Goal: Transaction & Acquisition: Purchase product/service

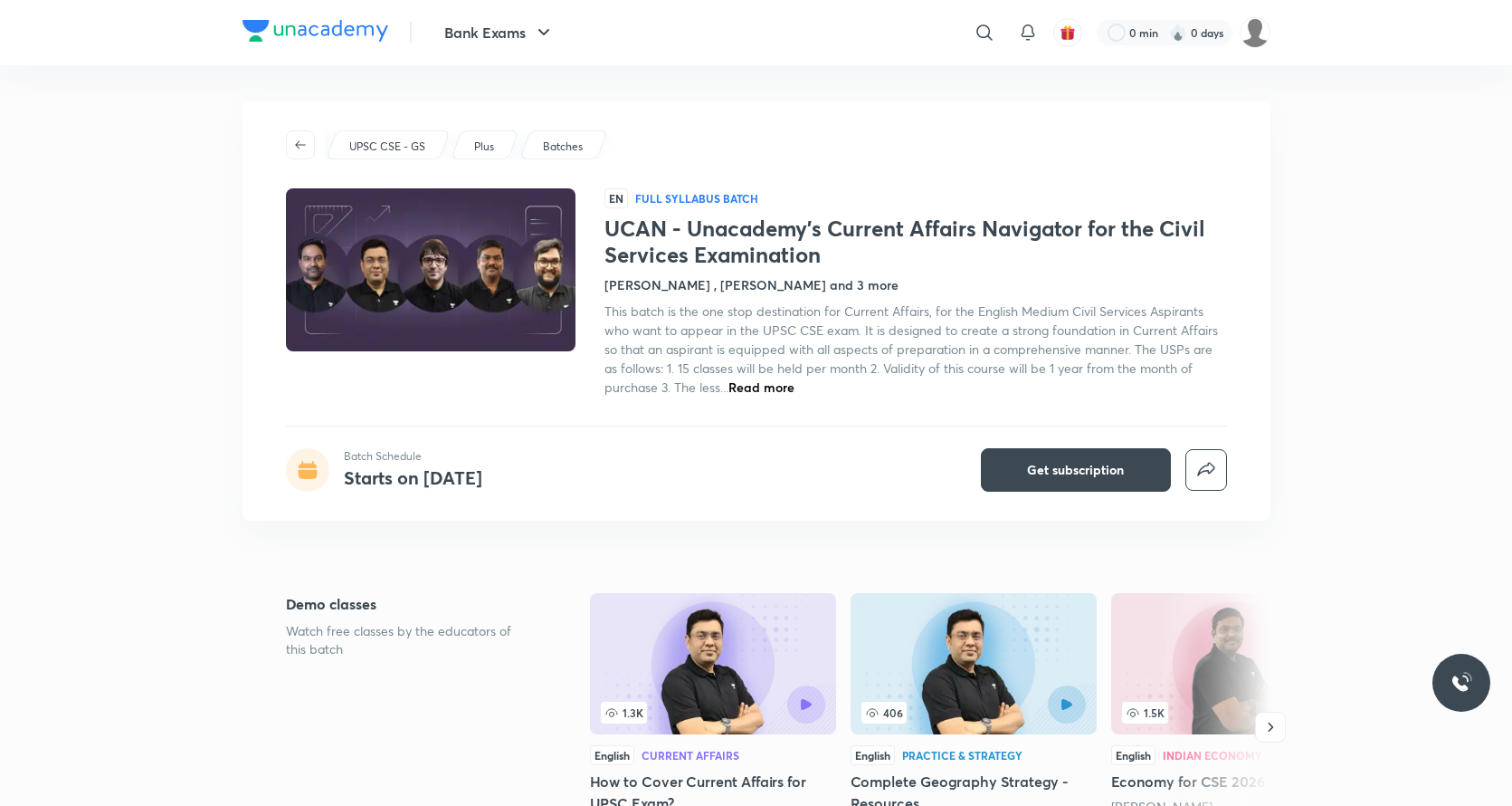
click at [313, 22] on img at bounding box center [315, 31] width 146 height 22
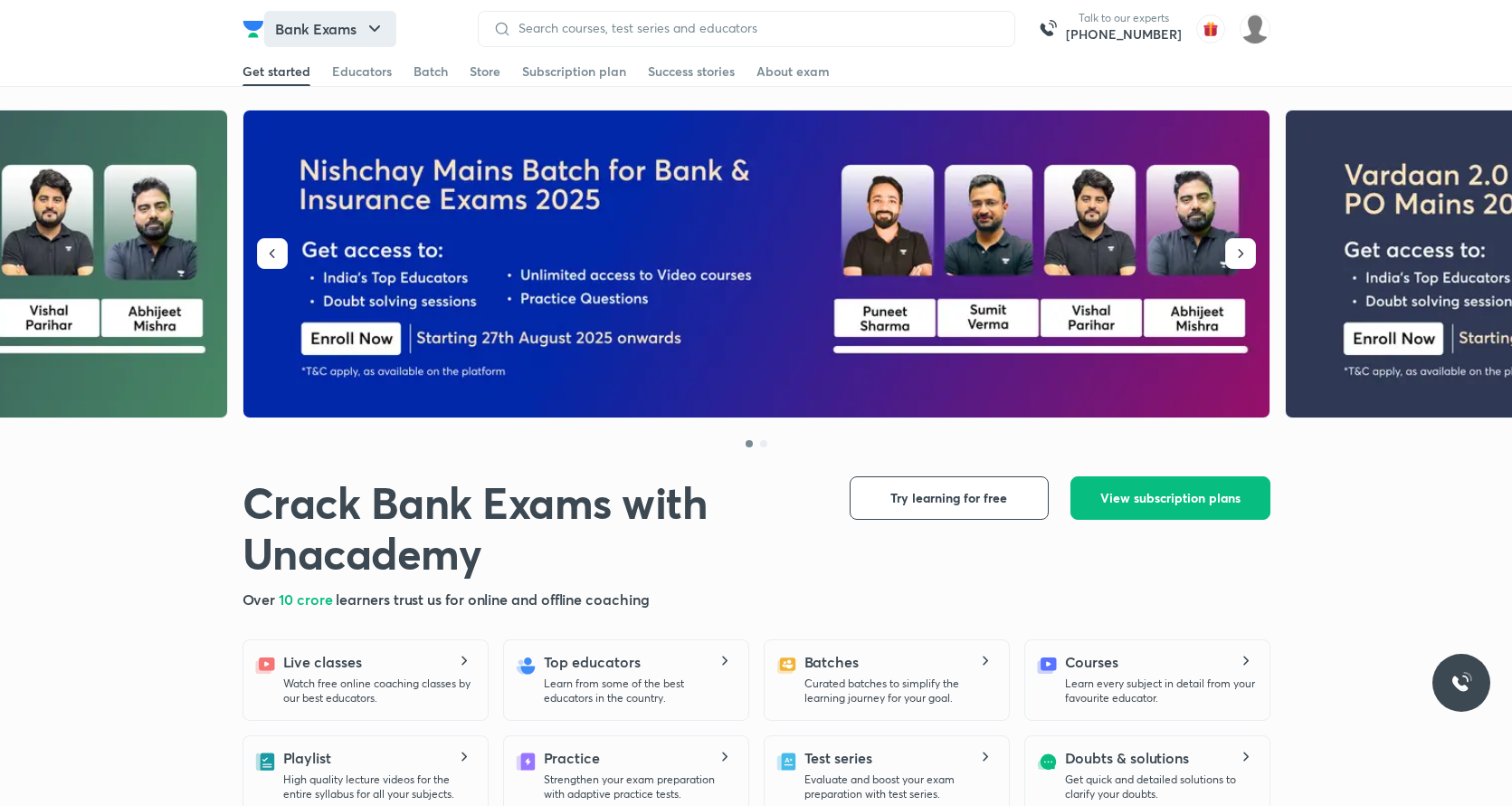
click at [379, 35] on icon "button" at bounding box center [374, 29] width 22 height 22
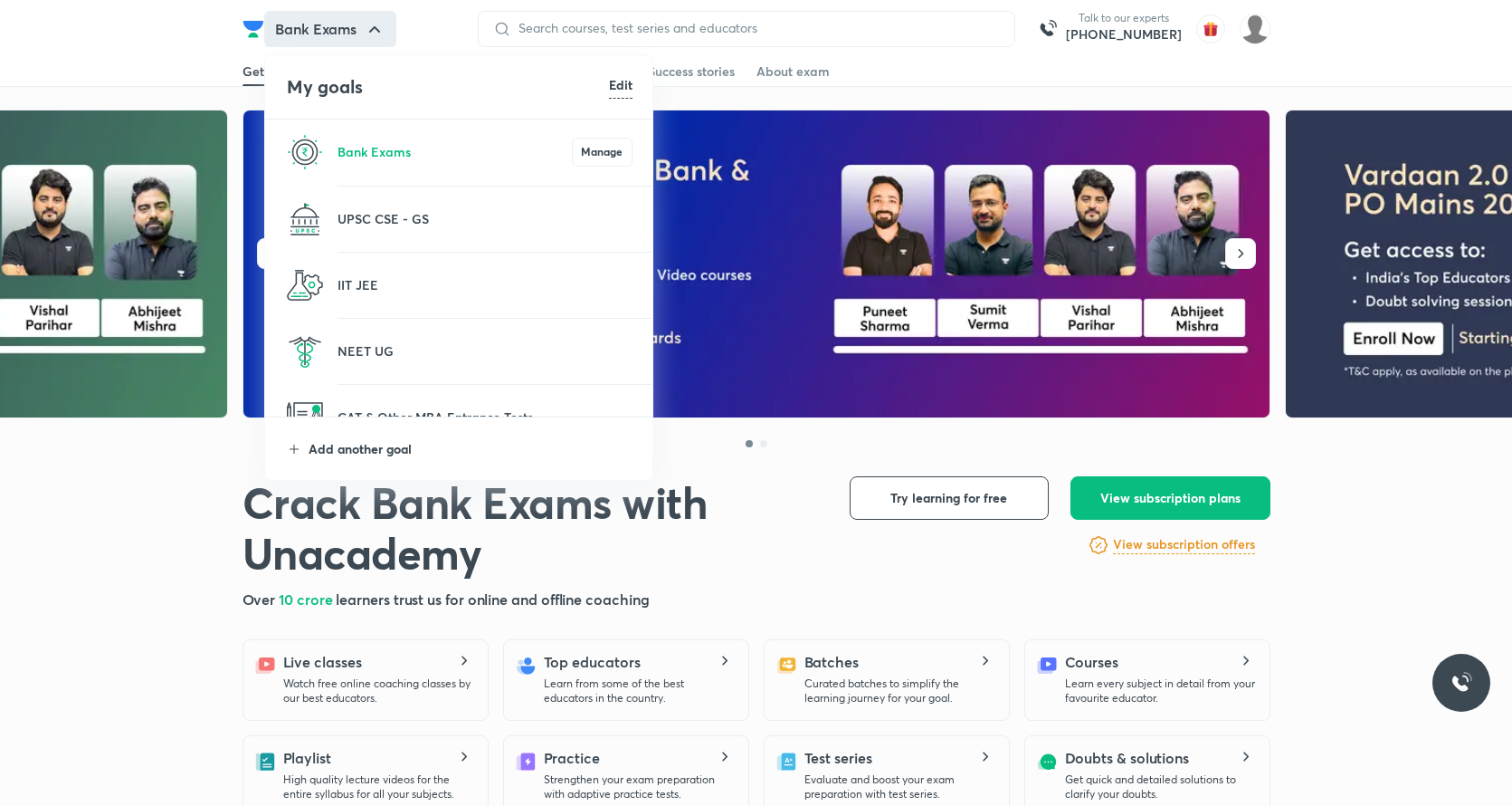
click at [424, 449] on p "Add another goal" at bounding box center [471, 449] width 324 height 19
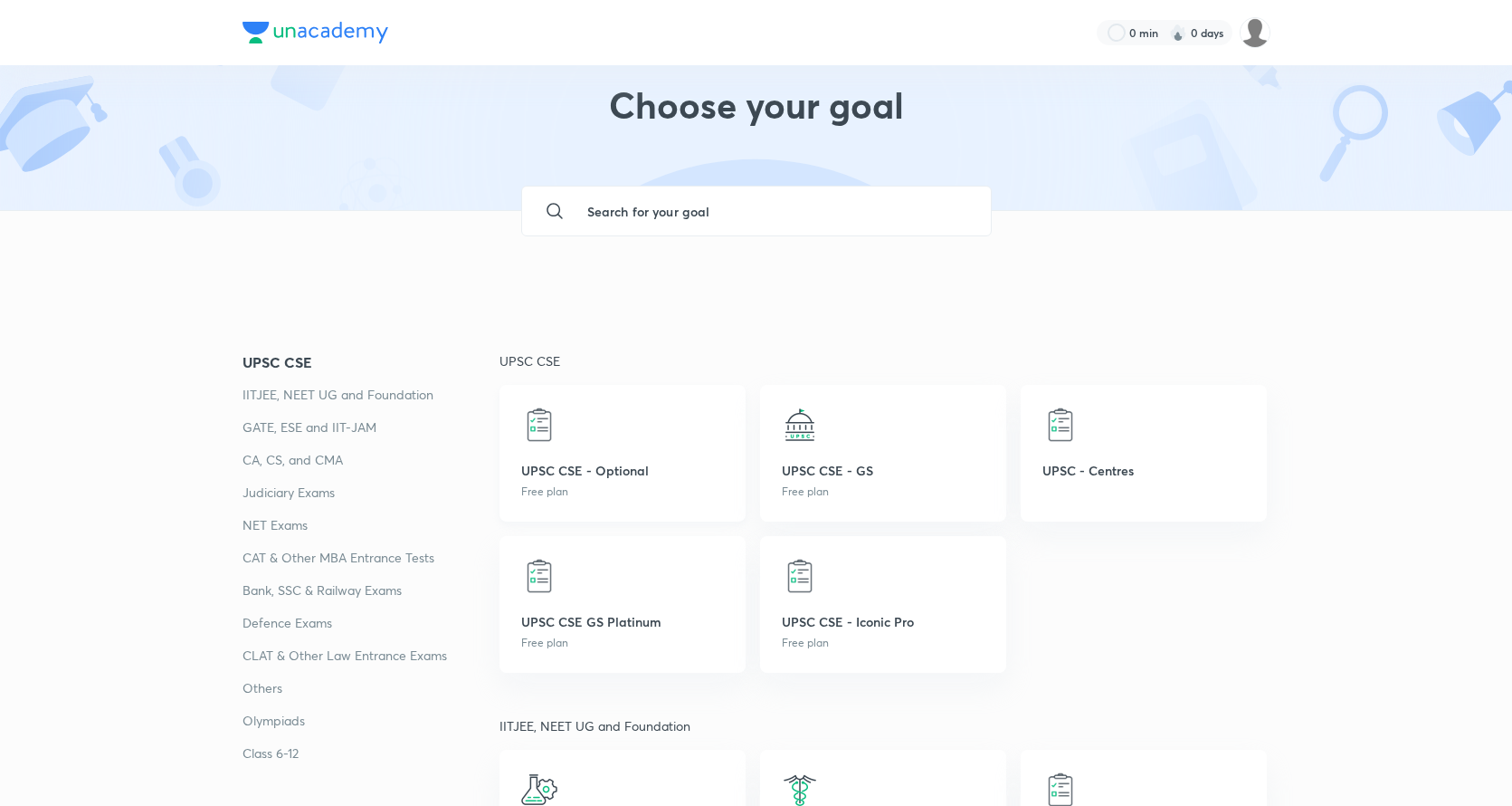
scroll to position [48, 0]
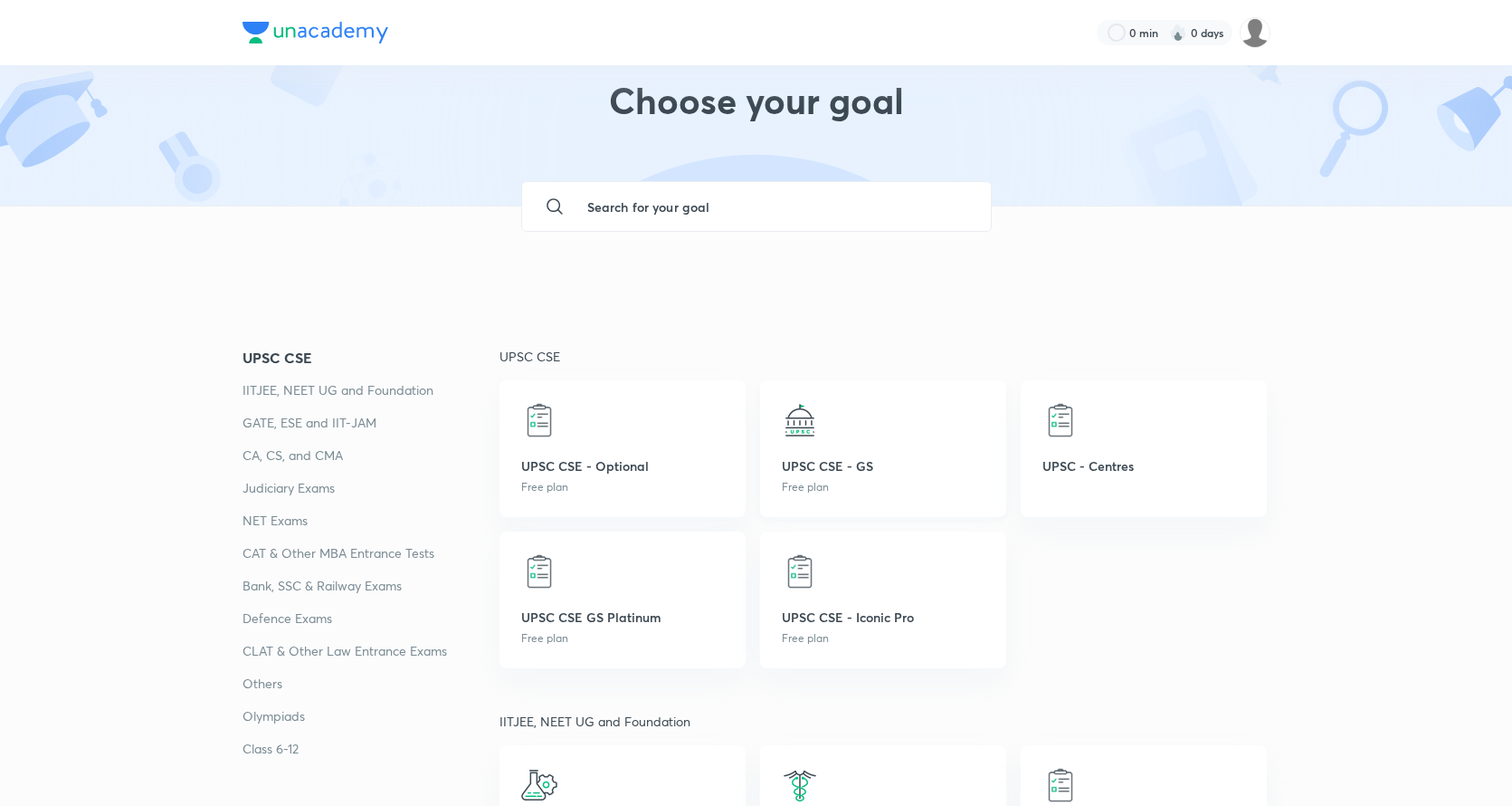
click at [891, 426] on div at bounding box center [883, 420] width 203 height 37
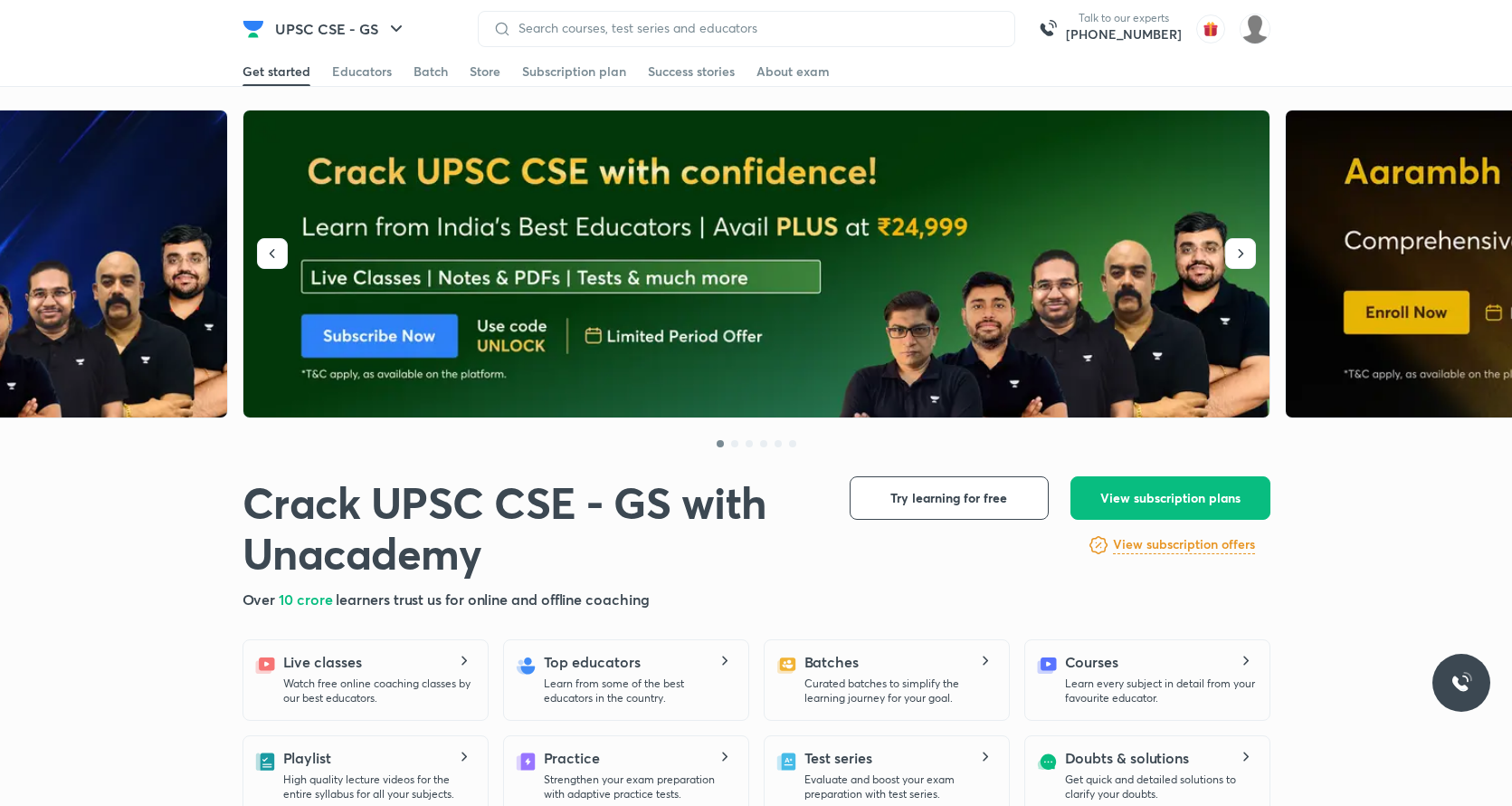
click at [787, 333] on img at bounding box center [757, 264] width 1029 height 308
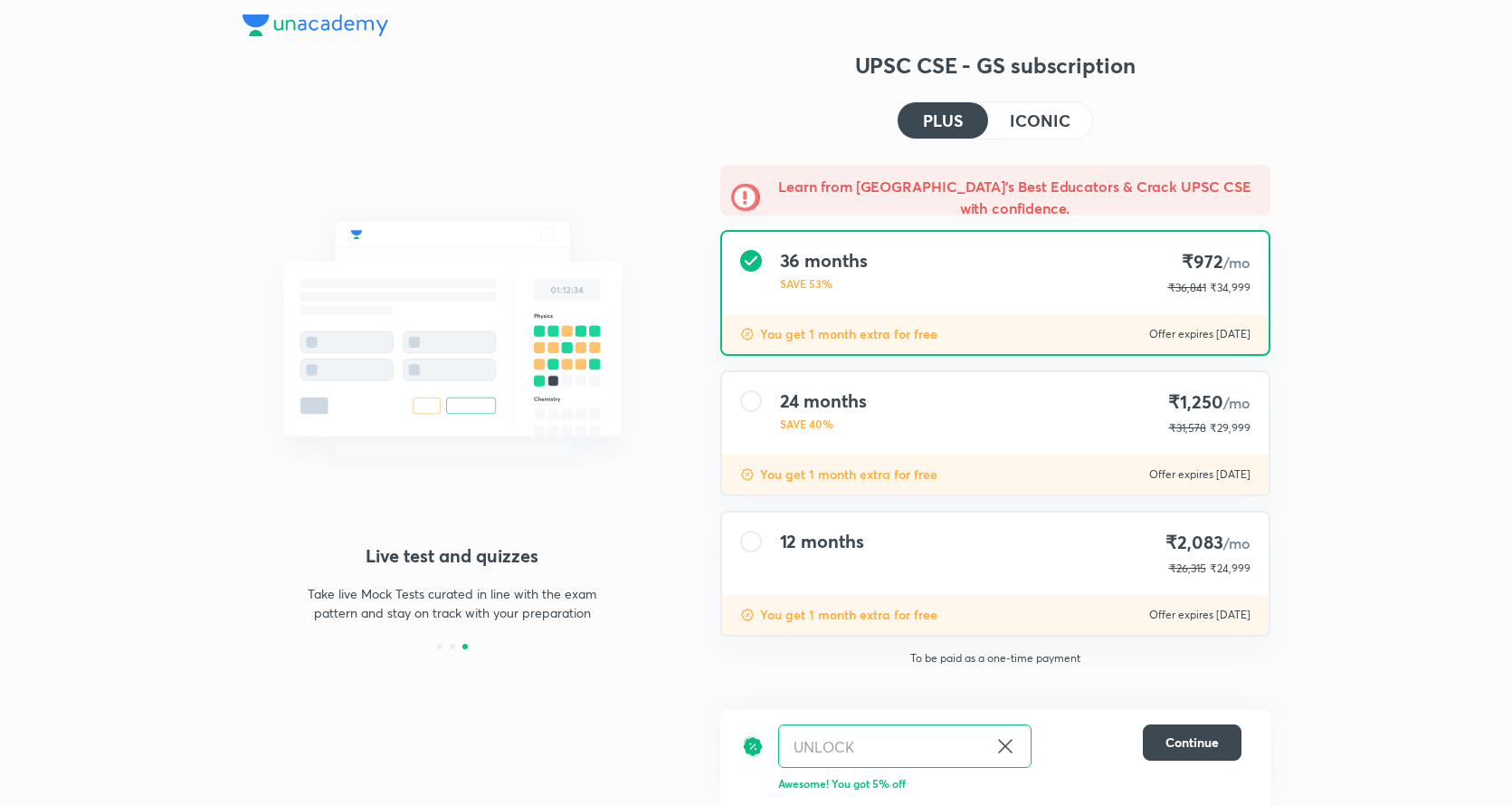
click at [997, 117] on button "ICONIC" at bounding box center [1039, 121] width 103 height 37
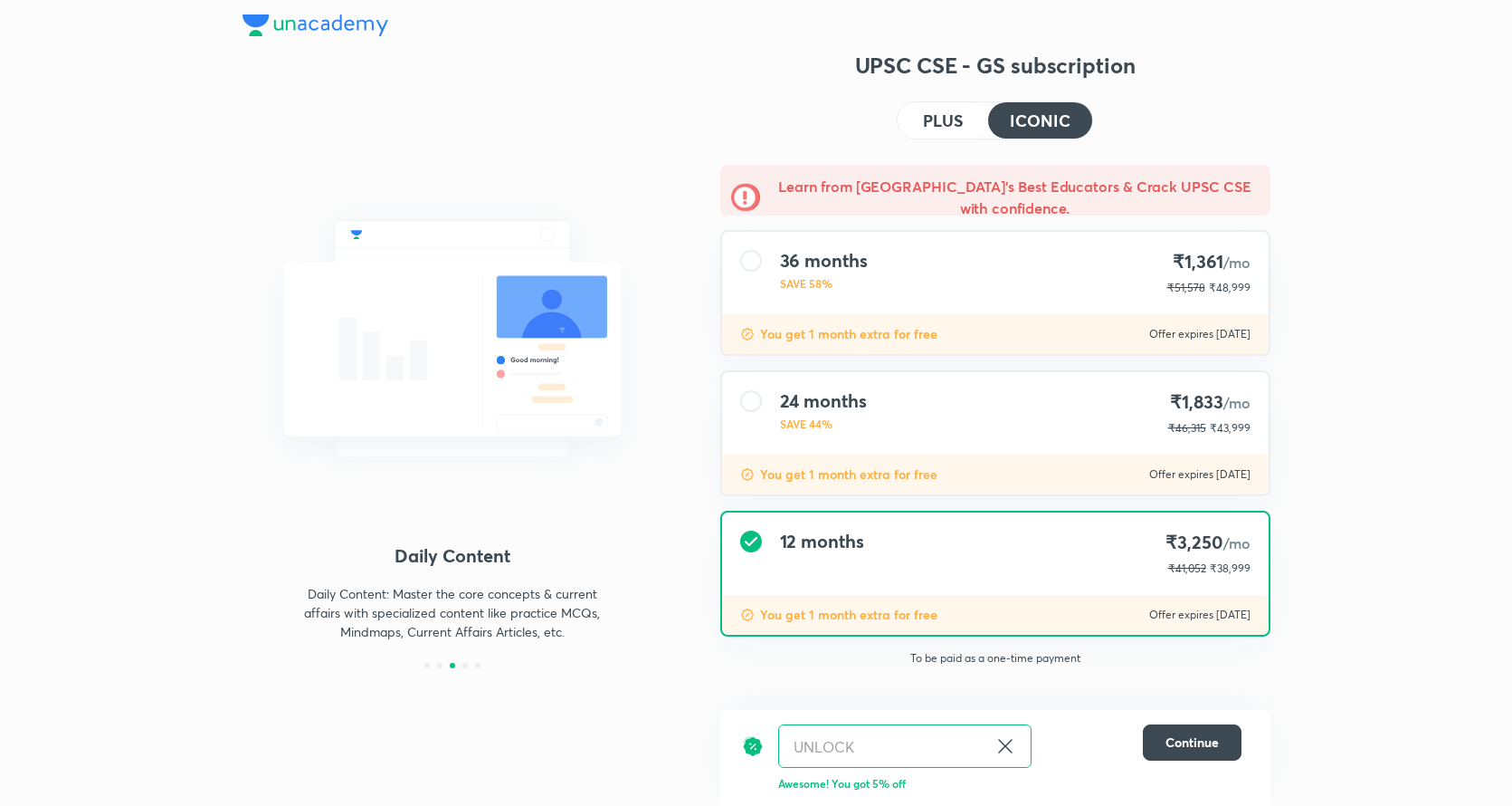
click at [938, 128] on h4 "PLUS" at bounding box center [943, 120] width 40 height 16
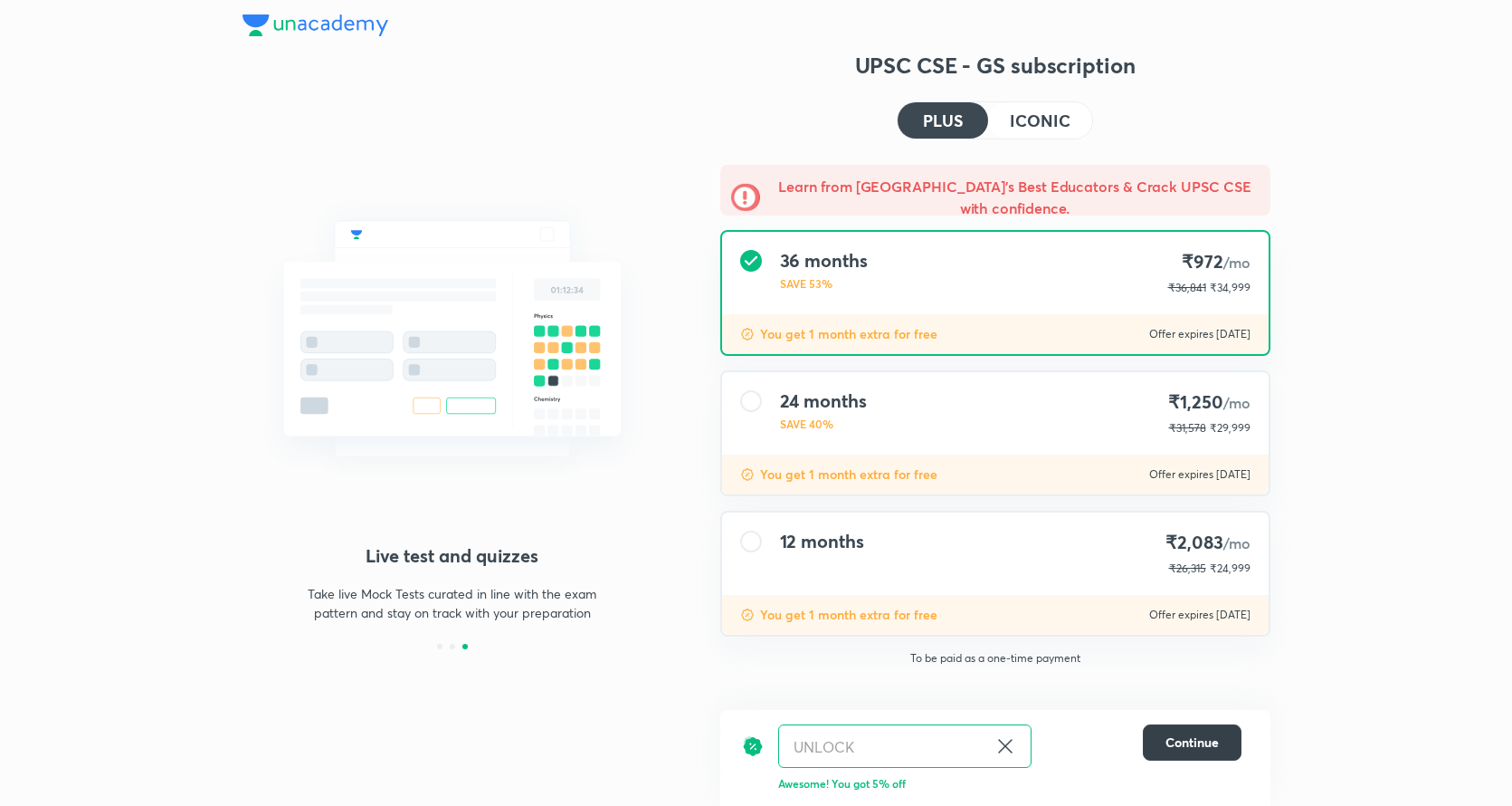
click at [1175, 725] on button "Continue" at bounding box center [1193, 742] width 98 height 37
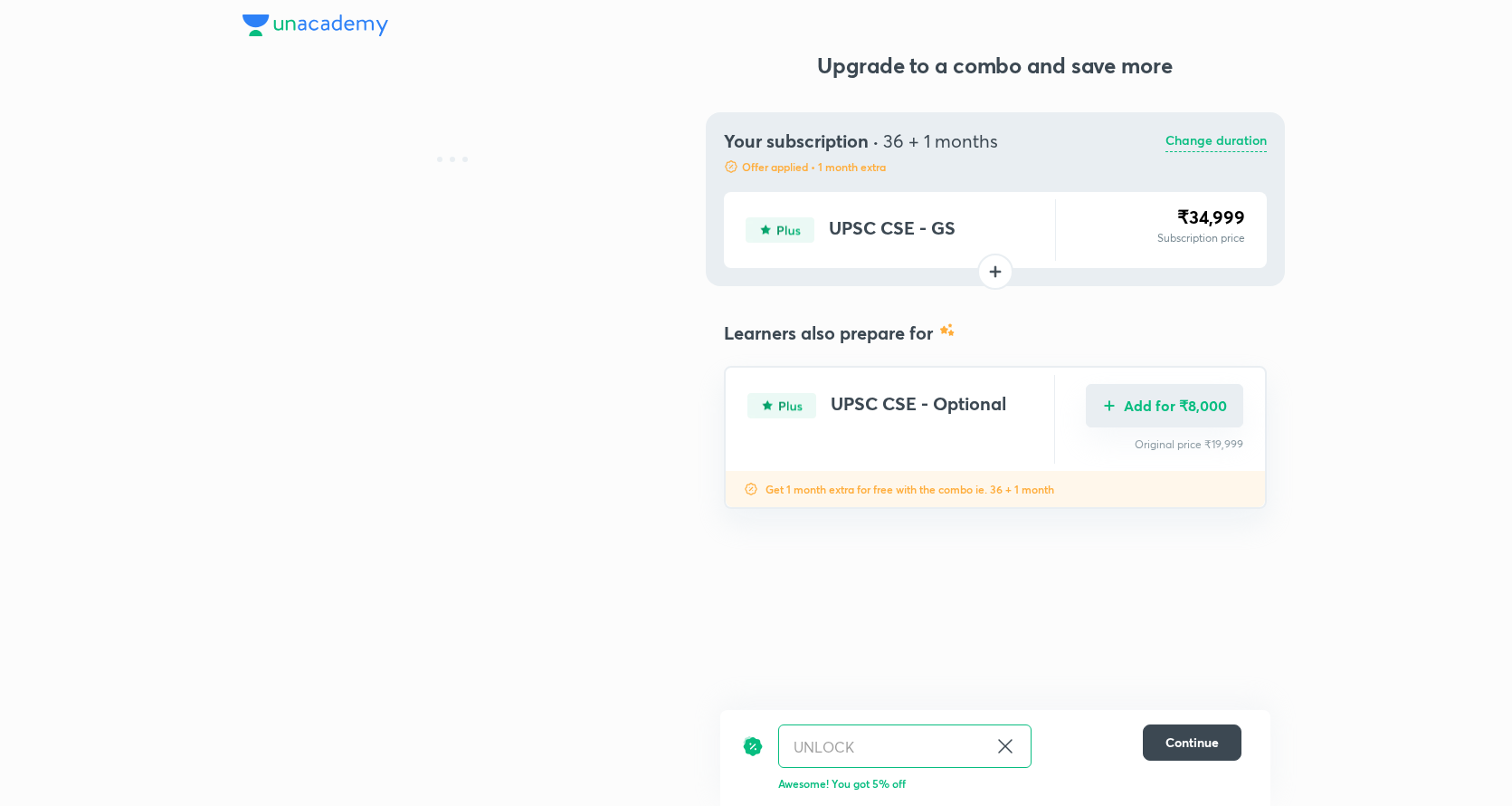
click at [1117, 393] on button "Add for ₹8,000" at bounding box center [1165, 405] width 157 height 43
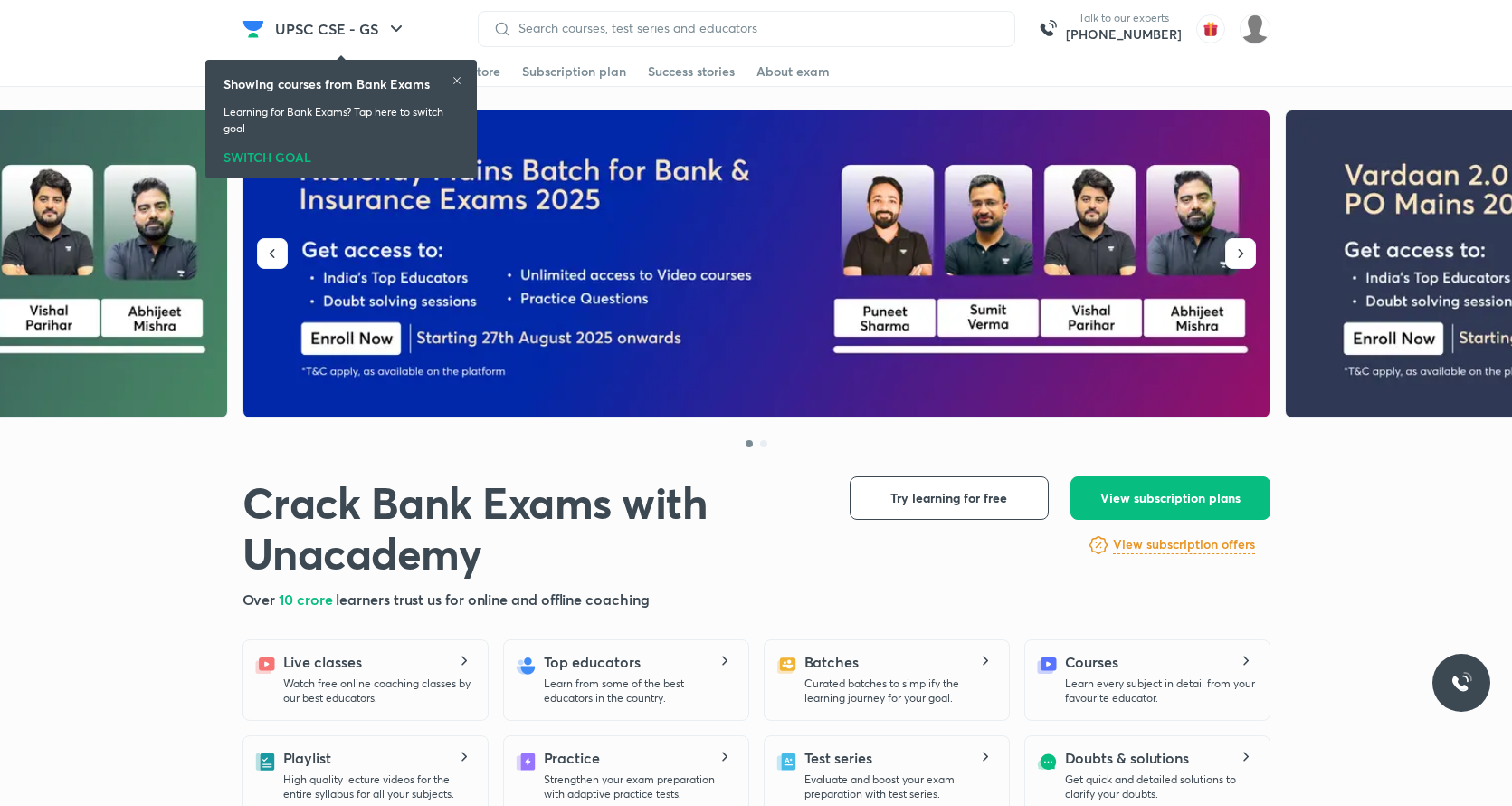
click at [1137, 491] on span "View subscription plans" at bounding box center [1170, 498] width 140 height 18
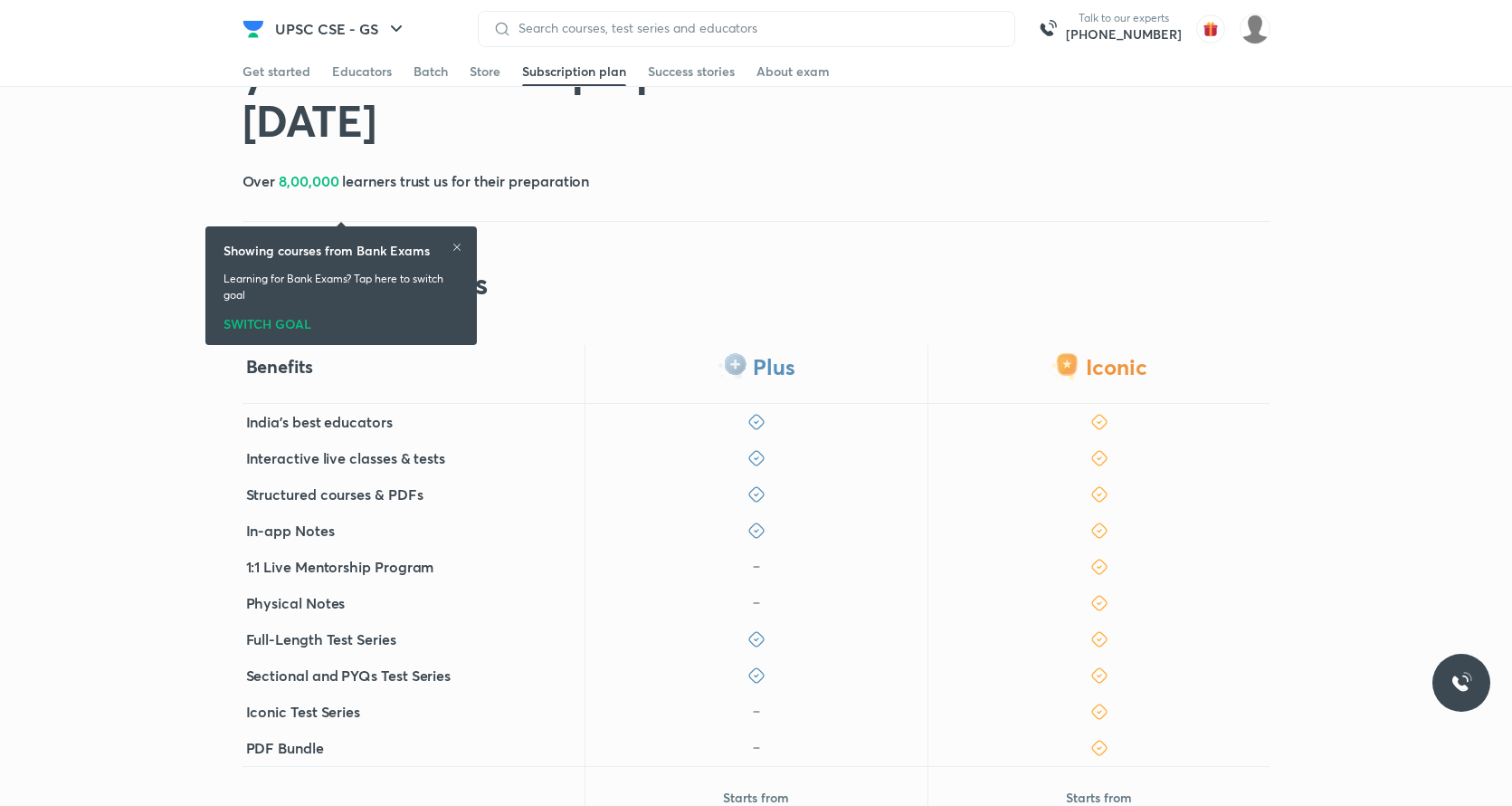
scroll to position [348, 0]
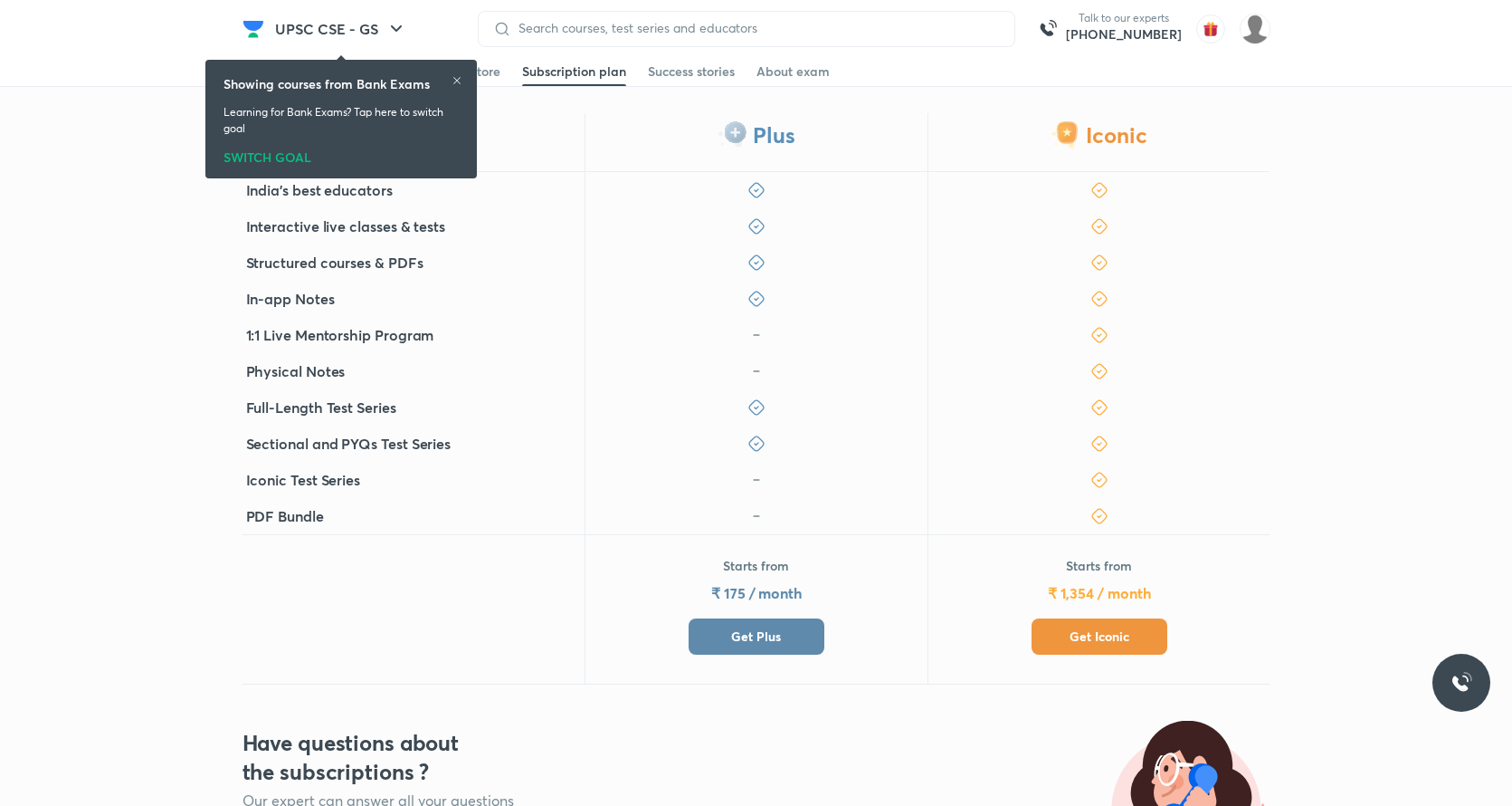
click at [769, 627] on span "Get Plus" at bounding box center [756, 636] width 50 height 18
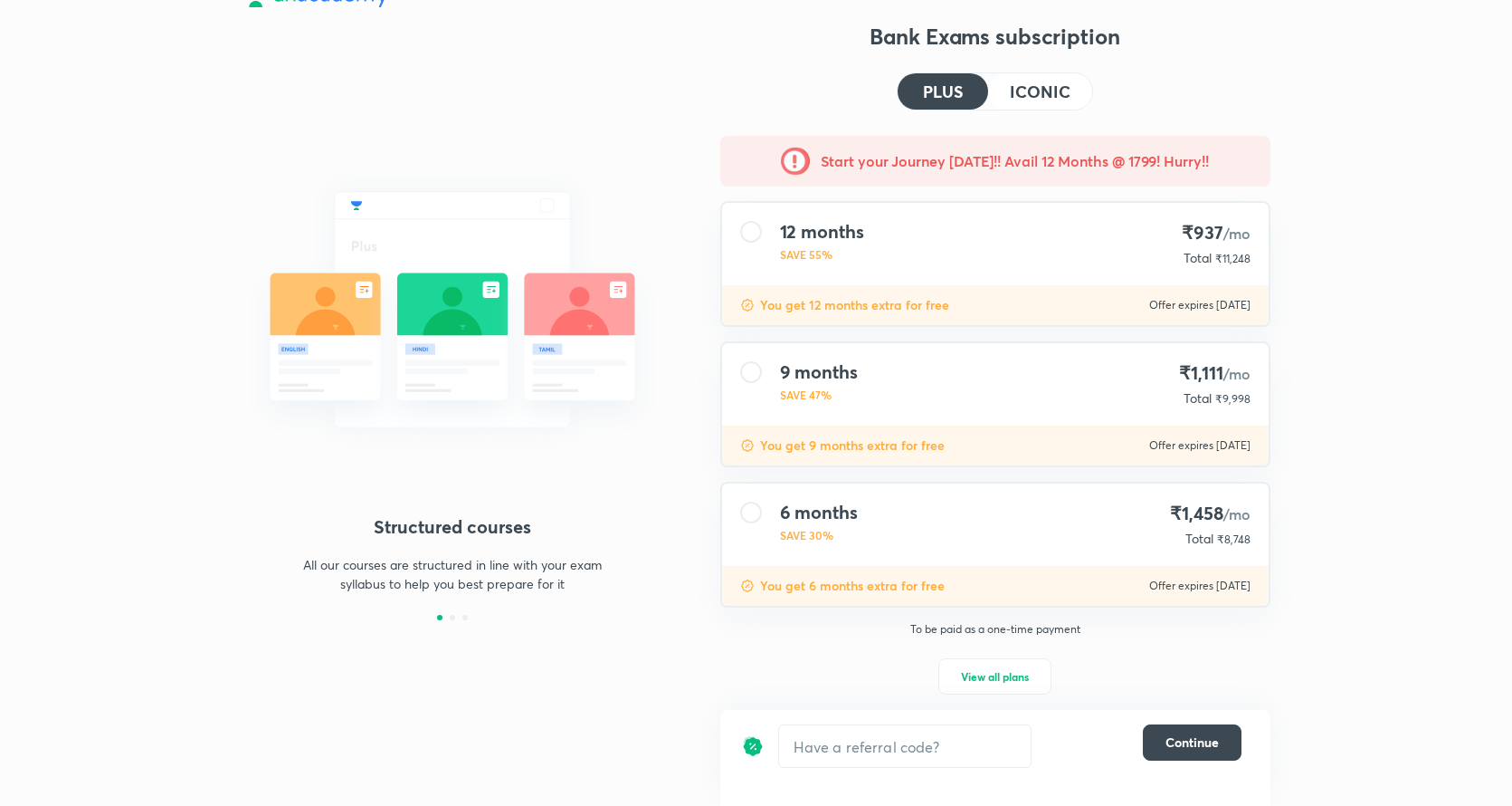
scroll to position [32, 0]
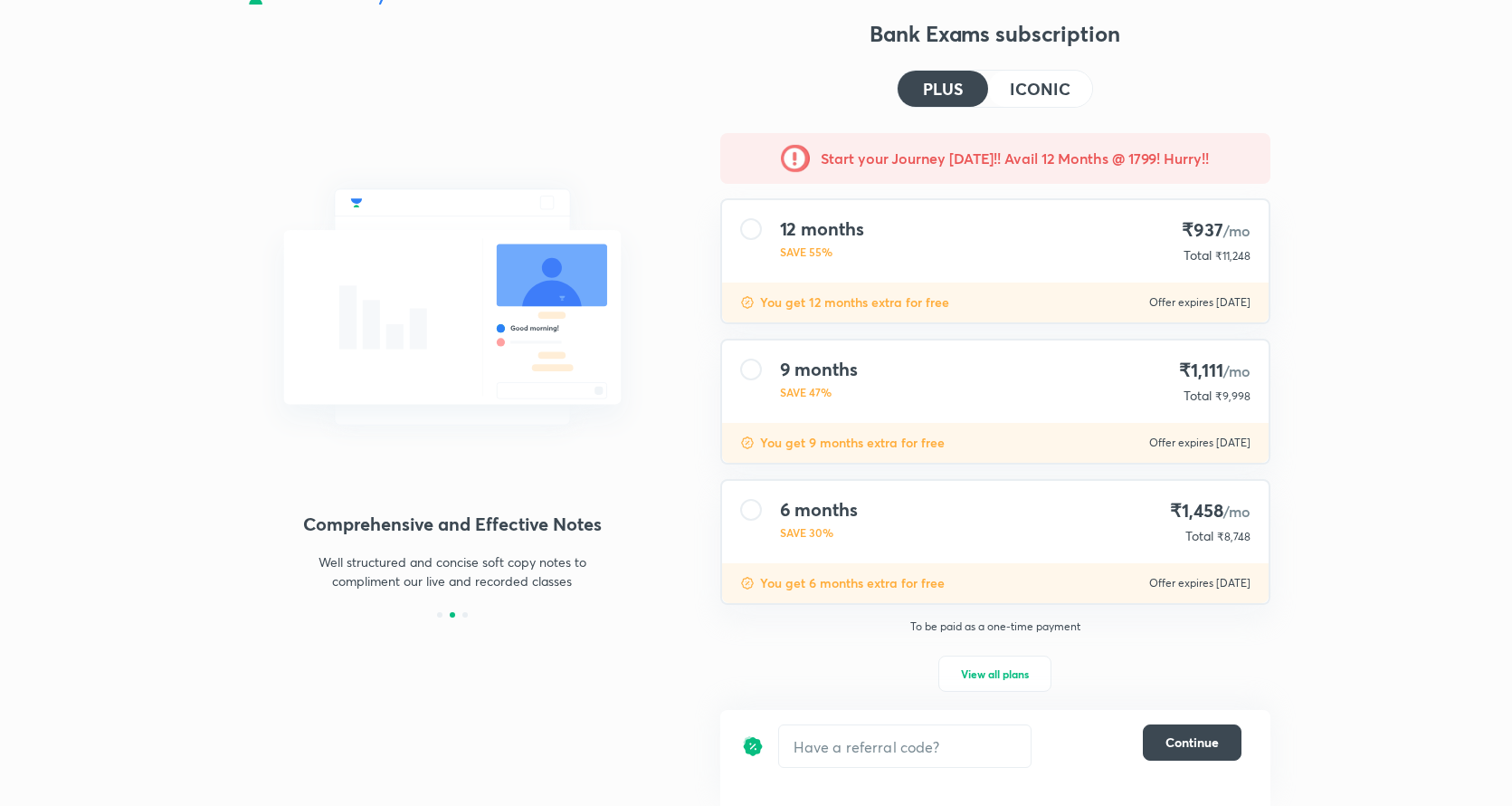
click at [1019, 95] on h4 "ICONIC" at bounding box center [1040, 88] width 60 height 16
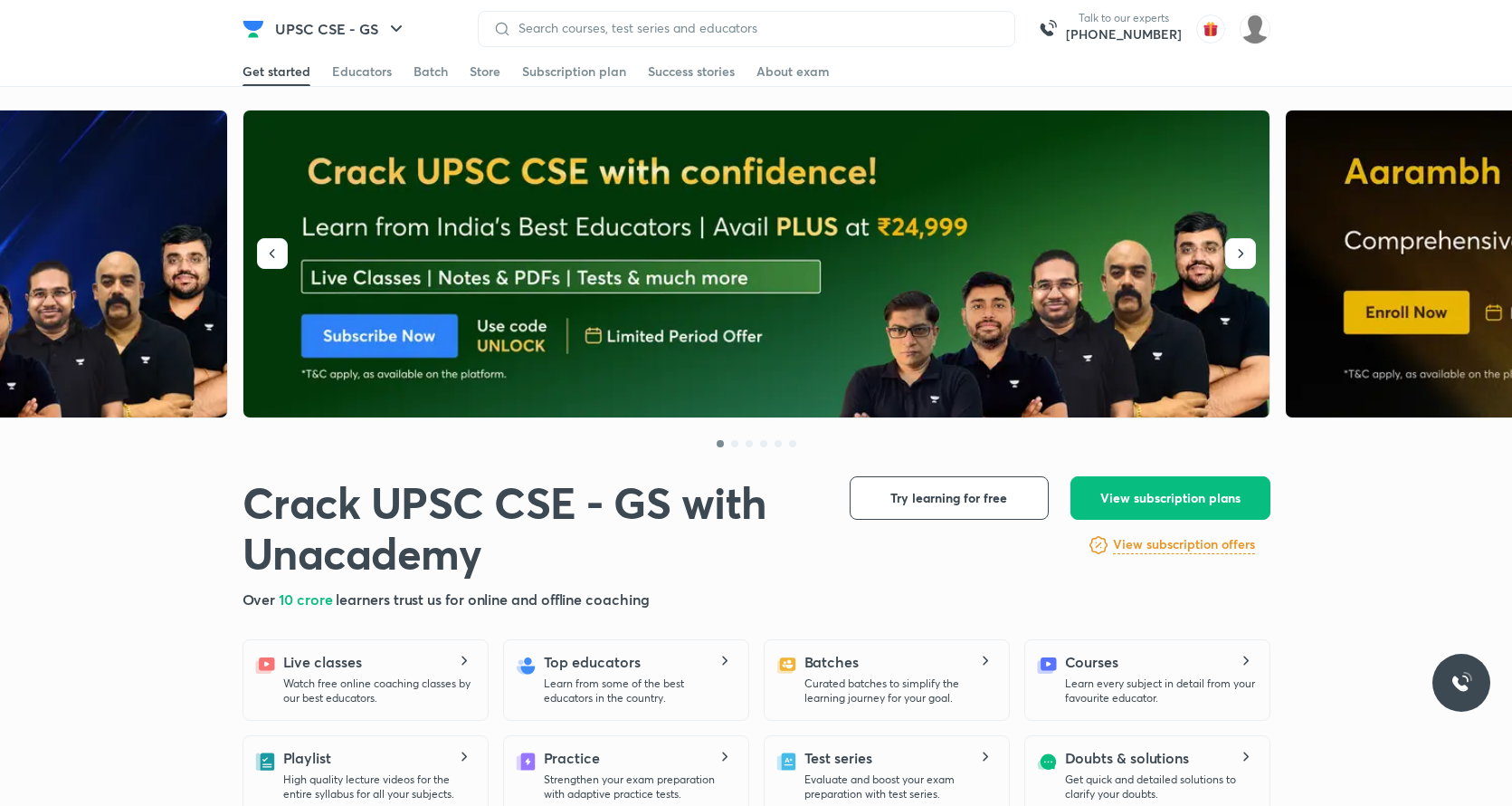
click at [480, 70] on div "Store" at bounding box center [485, 71] width 31 height 18
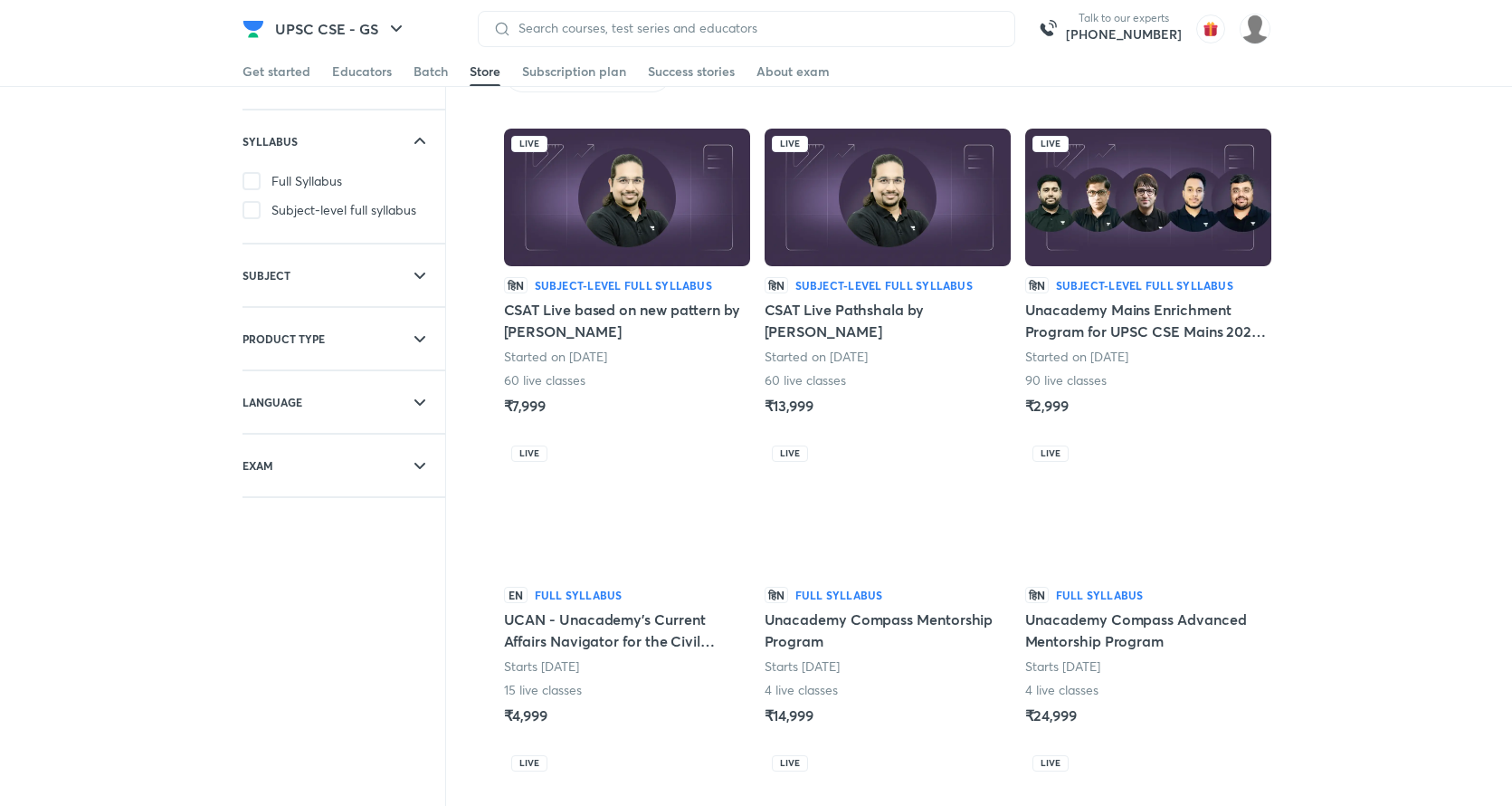
scroll to position [80, 0]
